Goal: Information Seeking & Learning: Learn about a topic

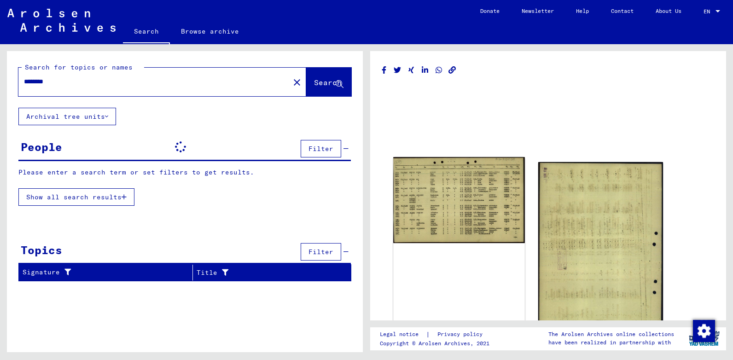
click at [457, 186] on img at bounding box center [458, 200] width 131 height 86
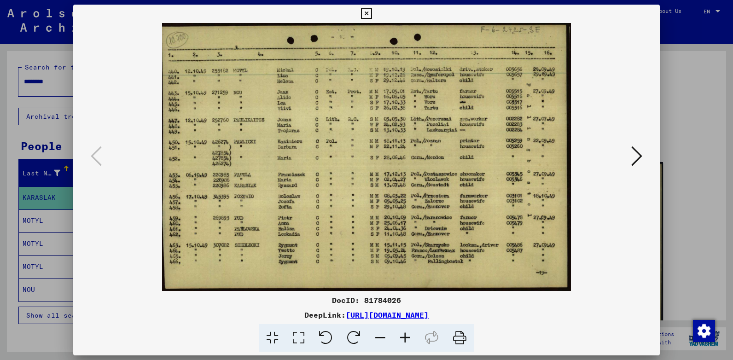
click at [402, 338] on icon at bounding box center [405, 338] width 25 height 28
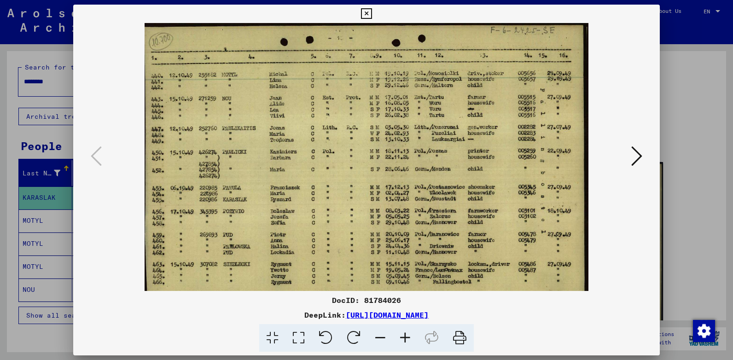
click at [399, 332] on icon at bounding box center [405, 338] width 25 height 28
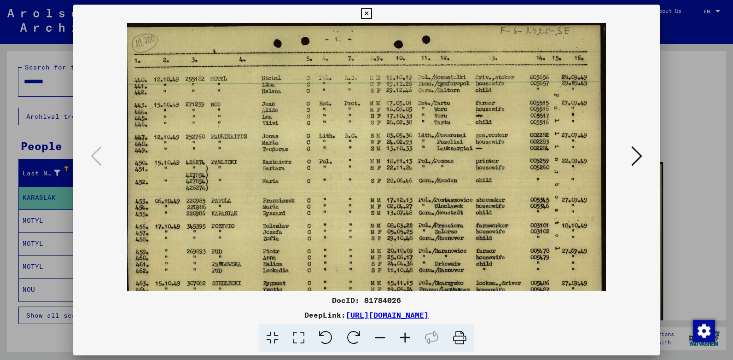
click at [404, 336] on icon at bounding box center [405, 338] width 25 height 28
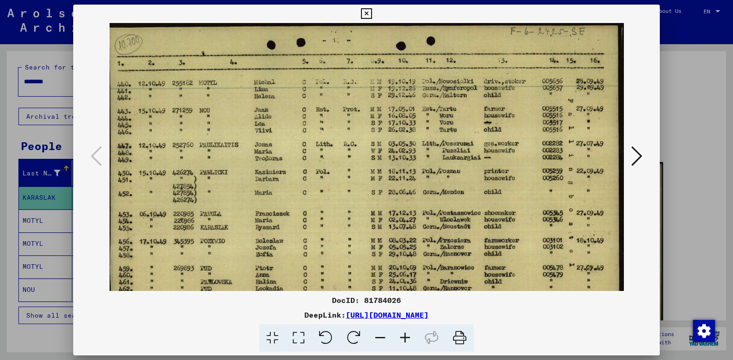
click at [639, 155] on icon at bounding box center [637, 156] width 11 height 22
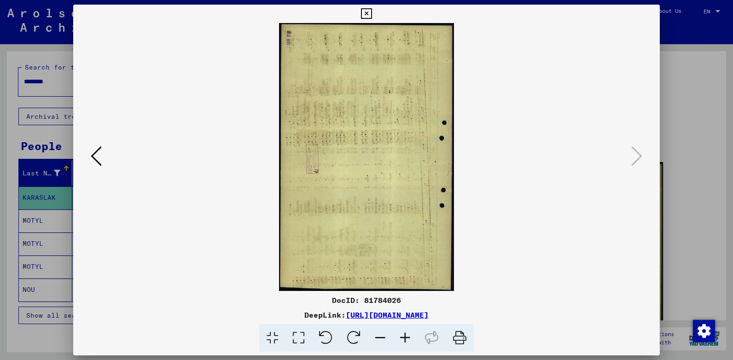
click at [94, 154] on icon at bounding box center [96, 156] width 11 height 22
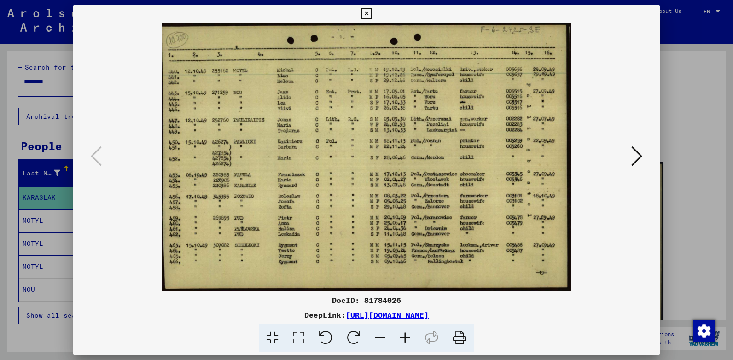
click at [408, 339] on icon at bounding box center [405, 338] width 25 height 28
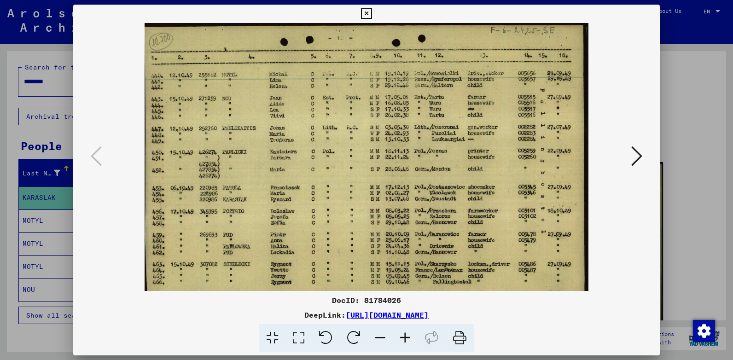
click at [404, 333] on icon at bounding box center [405, 338] width 25 height 28
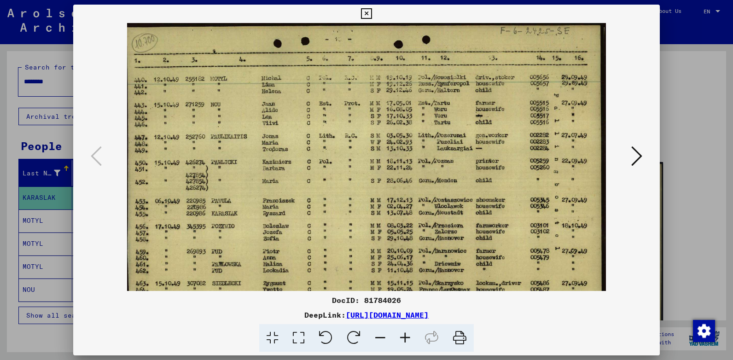
click at [405, 336] on icon at bounding box center [405, 338] width 25 height 28
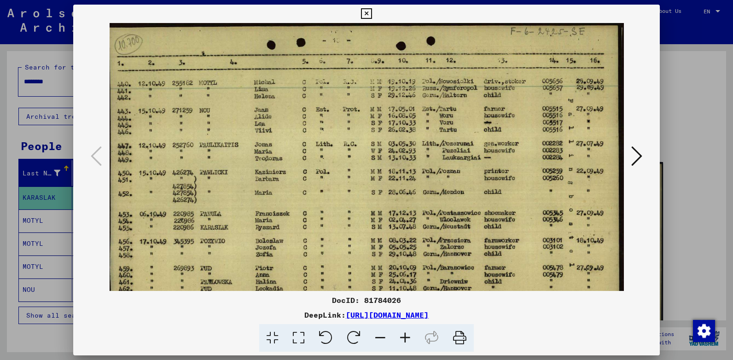
click at [407, 340] on icon at bounding box center [405, 338] width 25 height 28
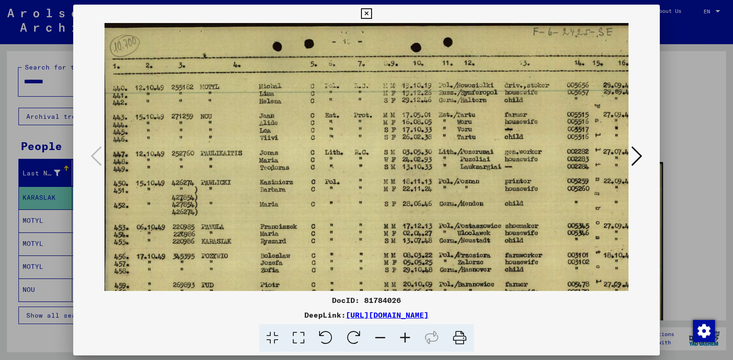
click at [407, 339] on icon at bounding box center [405, 338] width 25 height 28
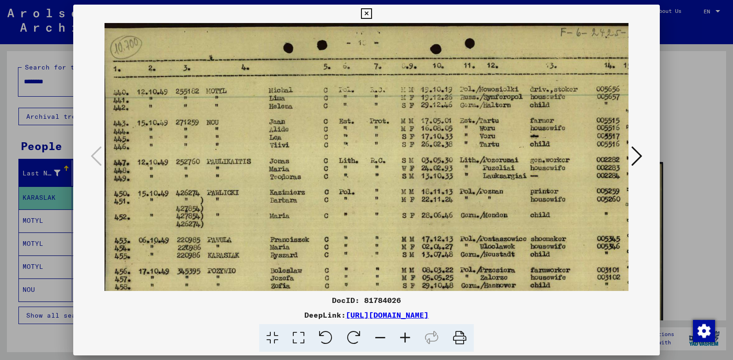
click at [380, 339] on icon at bounding box center [380, 338] width 25 height 28
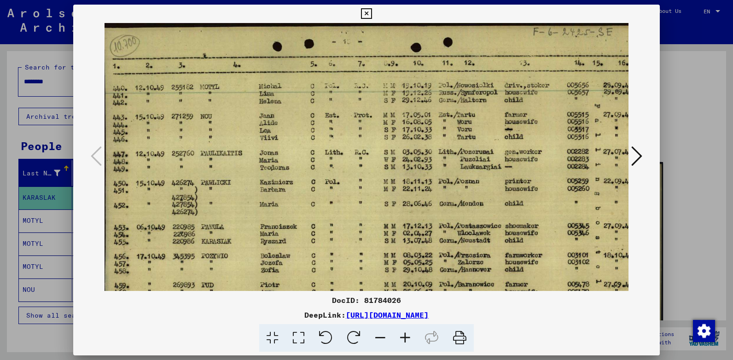
click at [378, 334] on icon at bounding box center [380, 338] width 25 height 28
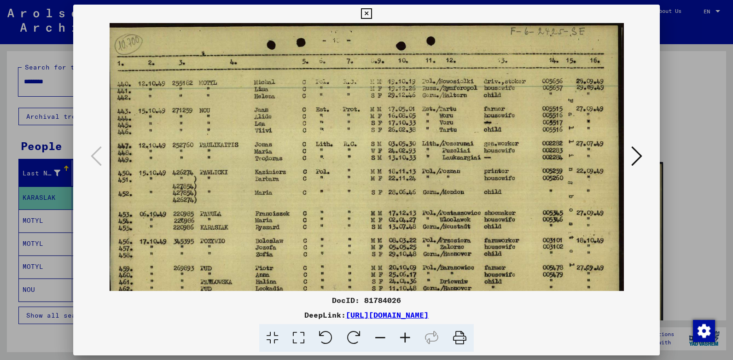
scroll to position [69, 0]
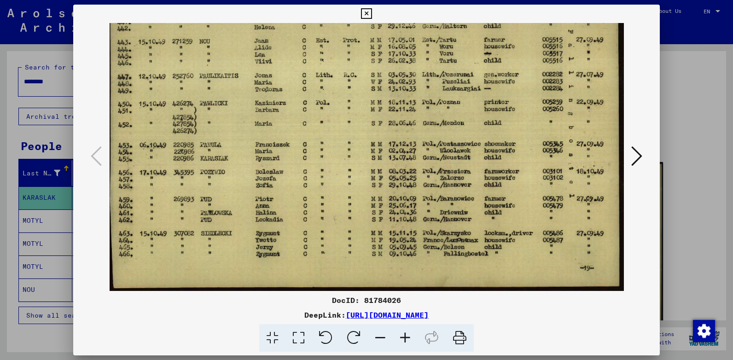
drag, startPoint x: 375, startPoint y: 249, endPoint x: 376, endPoint y: 33, distance: 216.0
click at [375, 35] on img at bounding box center [367, 122] width 515 height 337
click at [369, 10] on icon at bounding box center [366, 13] width 11 height 11
